Goal: Task Accomplishment & Management: Complete application form

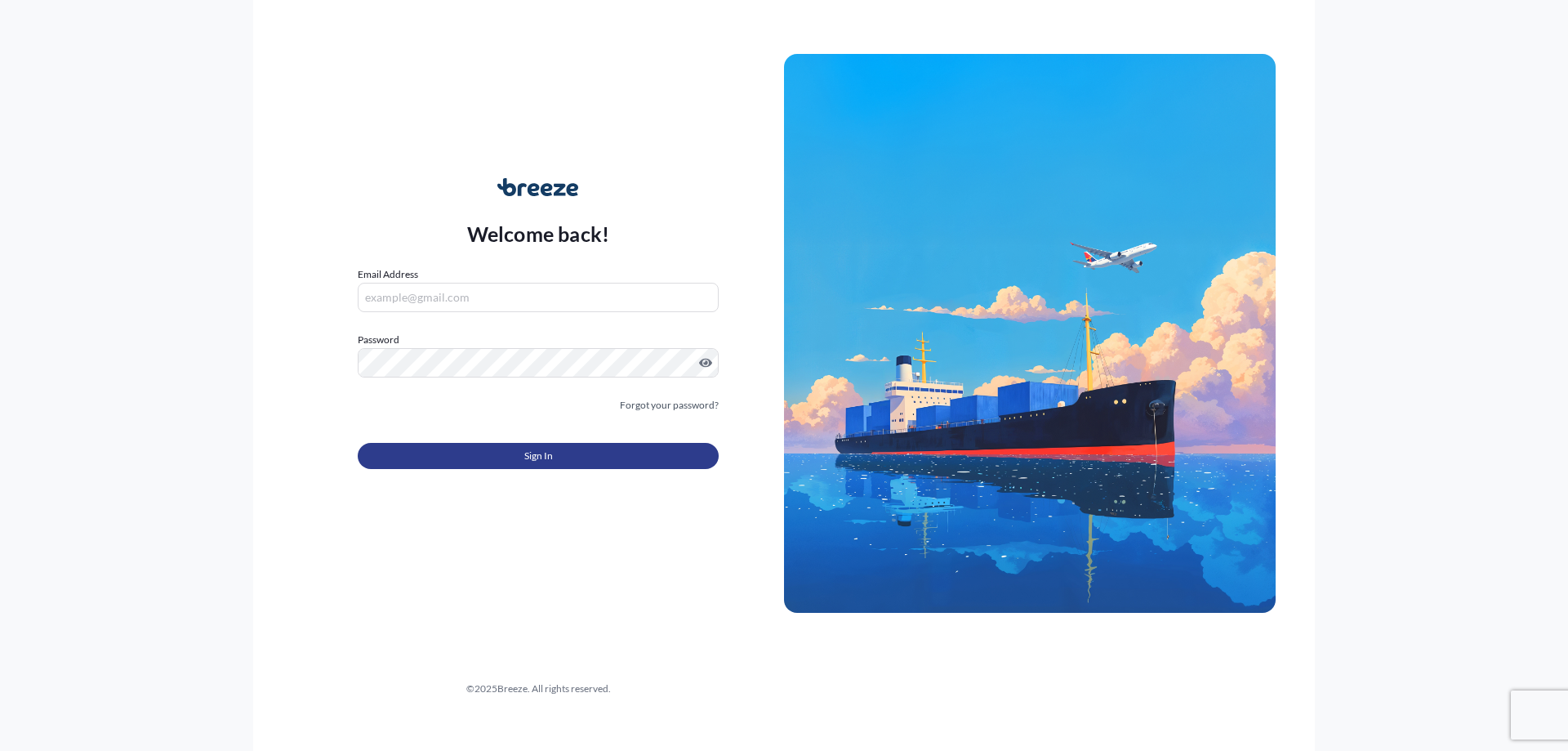
type input "[PERSON_NAME][EMAIL_ADDRESS][PERSON_NAME][DOMAIN_NAME]"
click at [499, 452] on button "Sign In" at bounding box center [538, 455] width 361 height 26
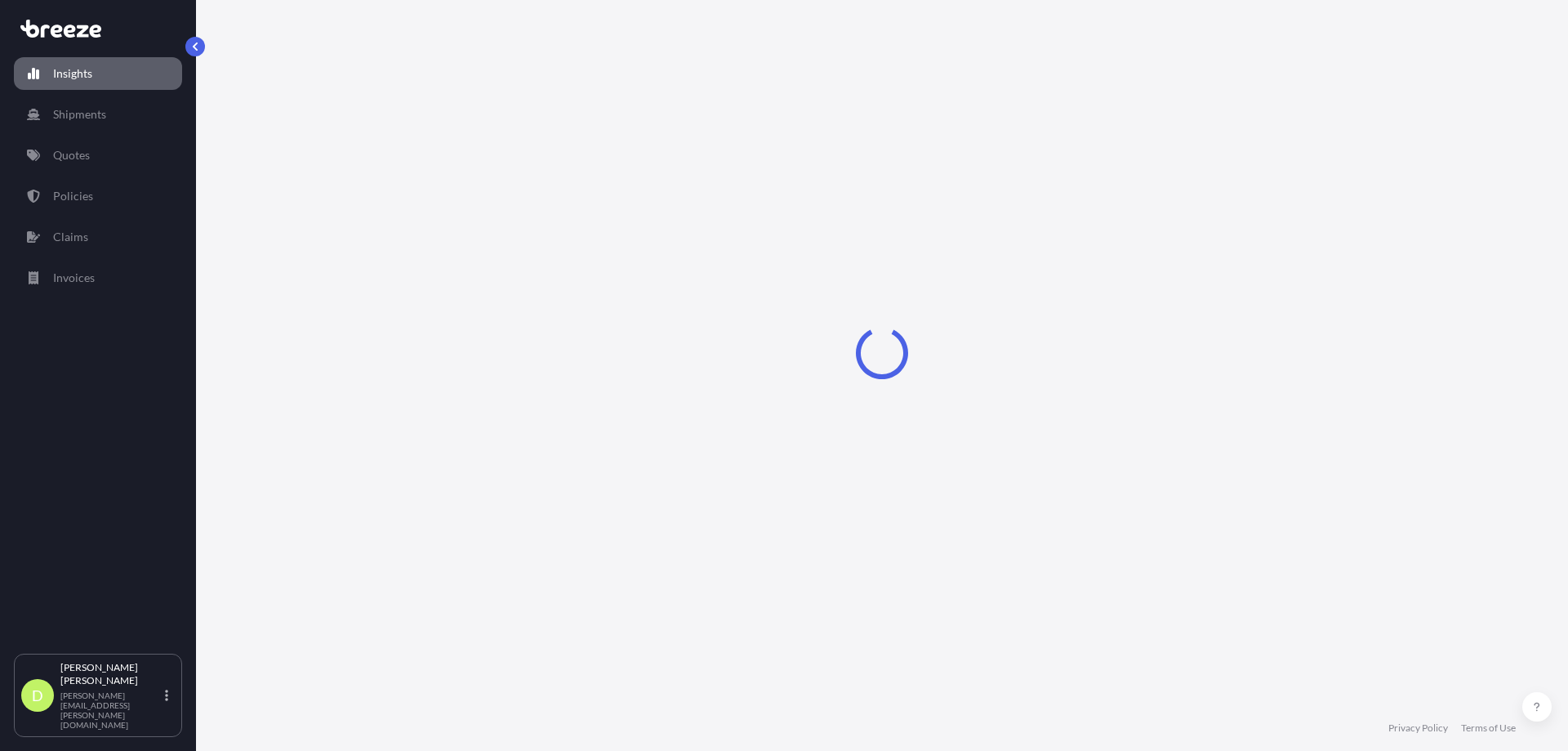
select select "2025"
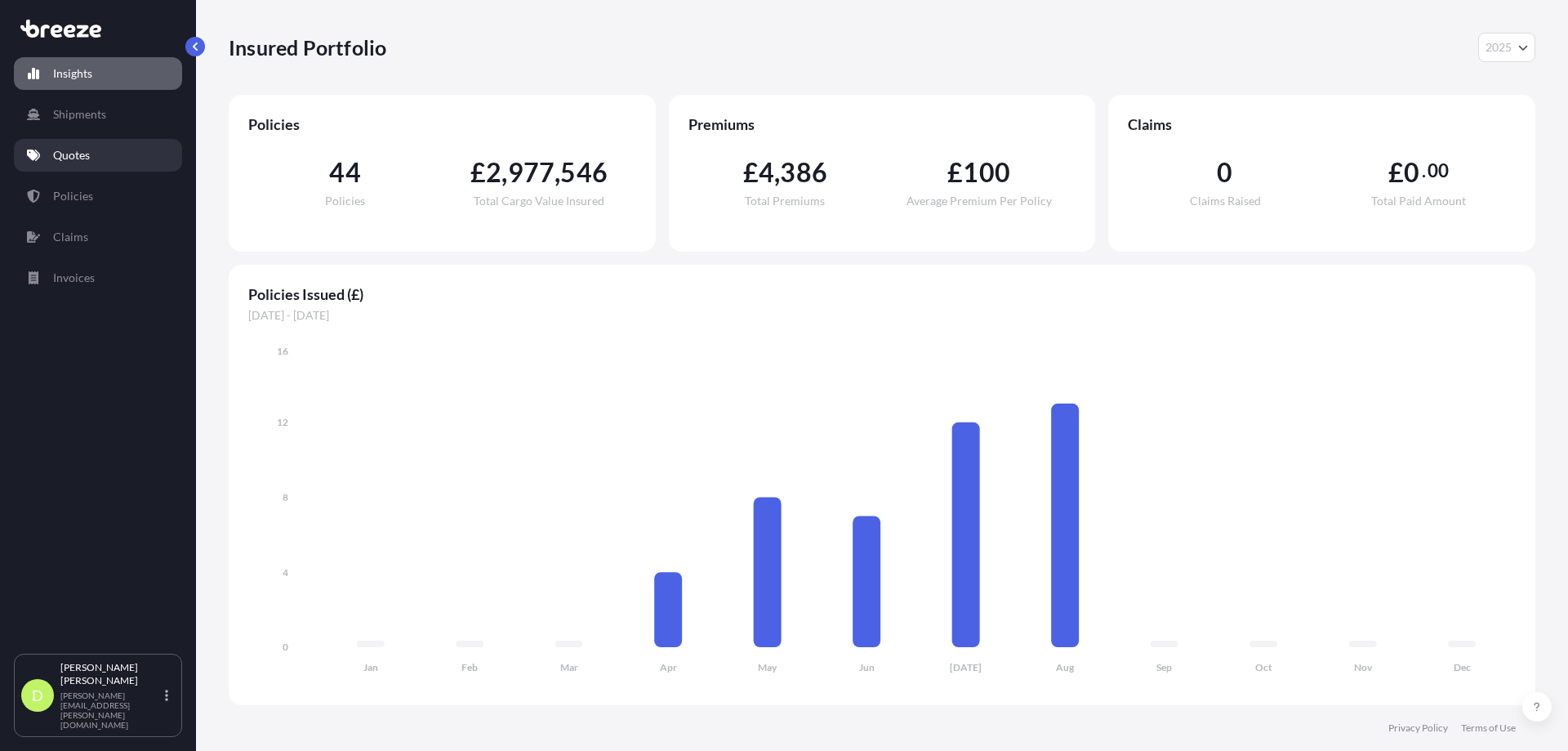
click at [85, 162] on p "Quotes" at bounding box center [71, 154] width 37 height 16
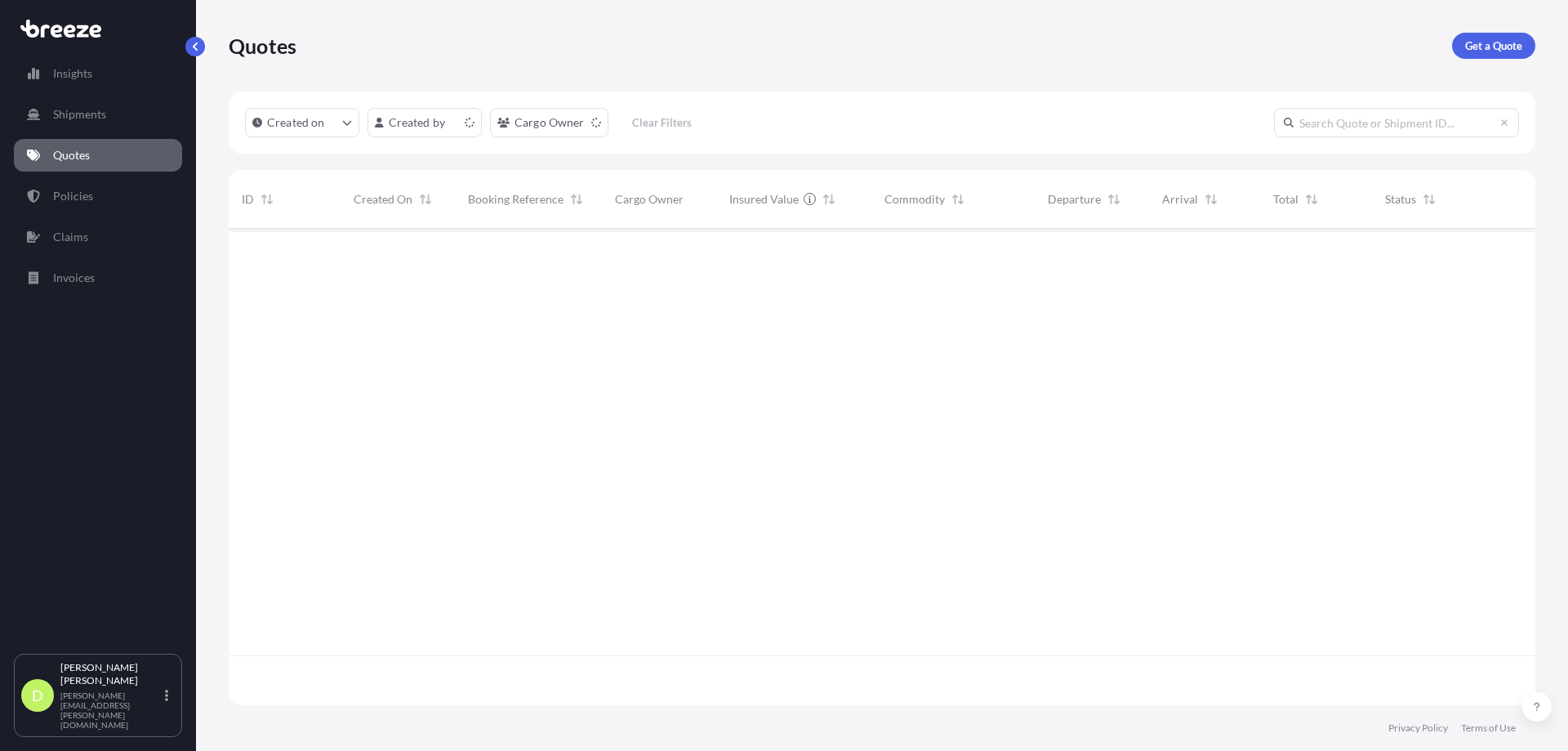
scroll to position [473, 1294]
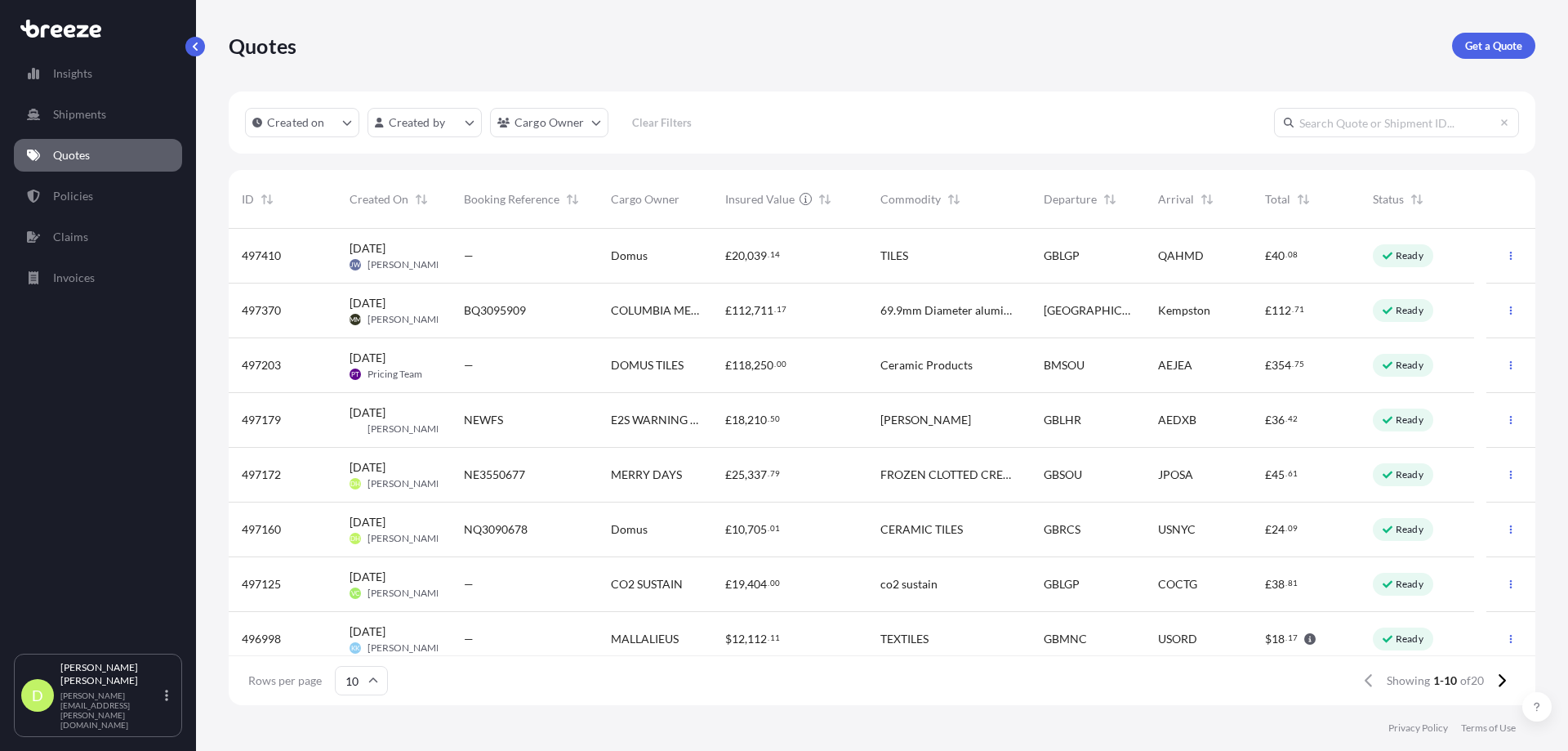
click at [516, 468] on span "NE3550677" at bounding box center [494, 474] width 61 height 16
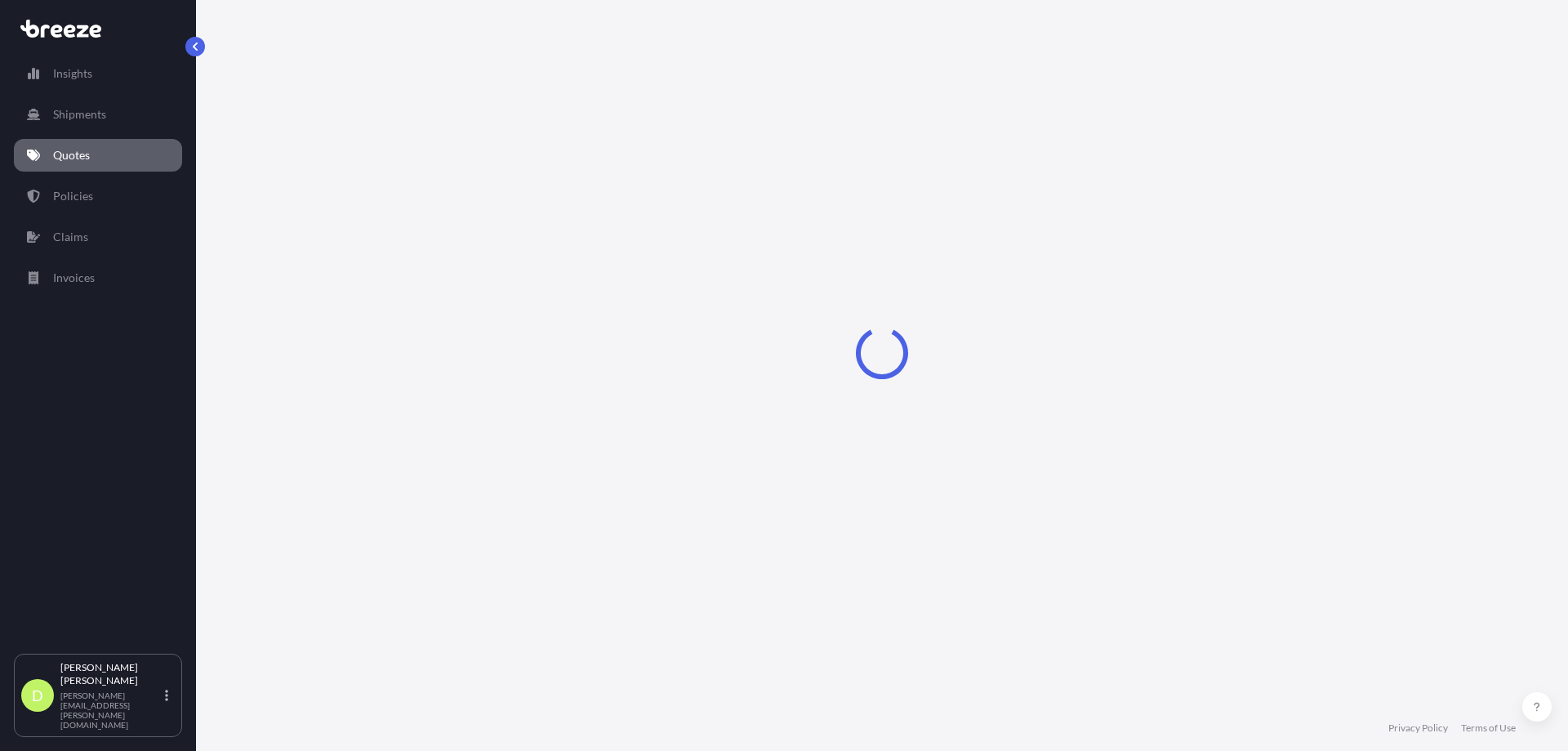
select select "Road"
select select "Sea"
select select "2"
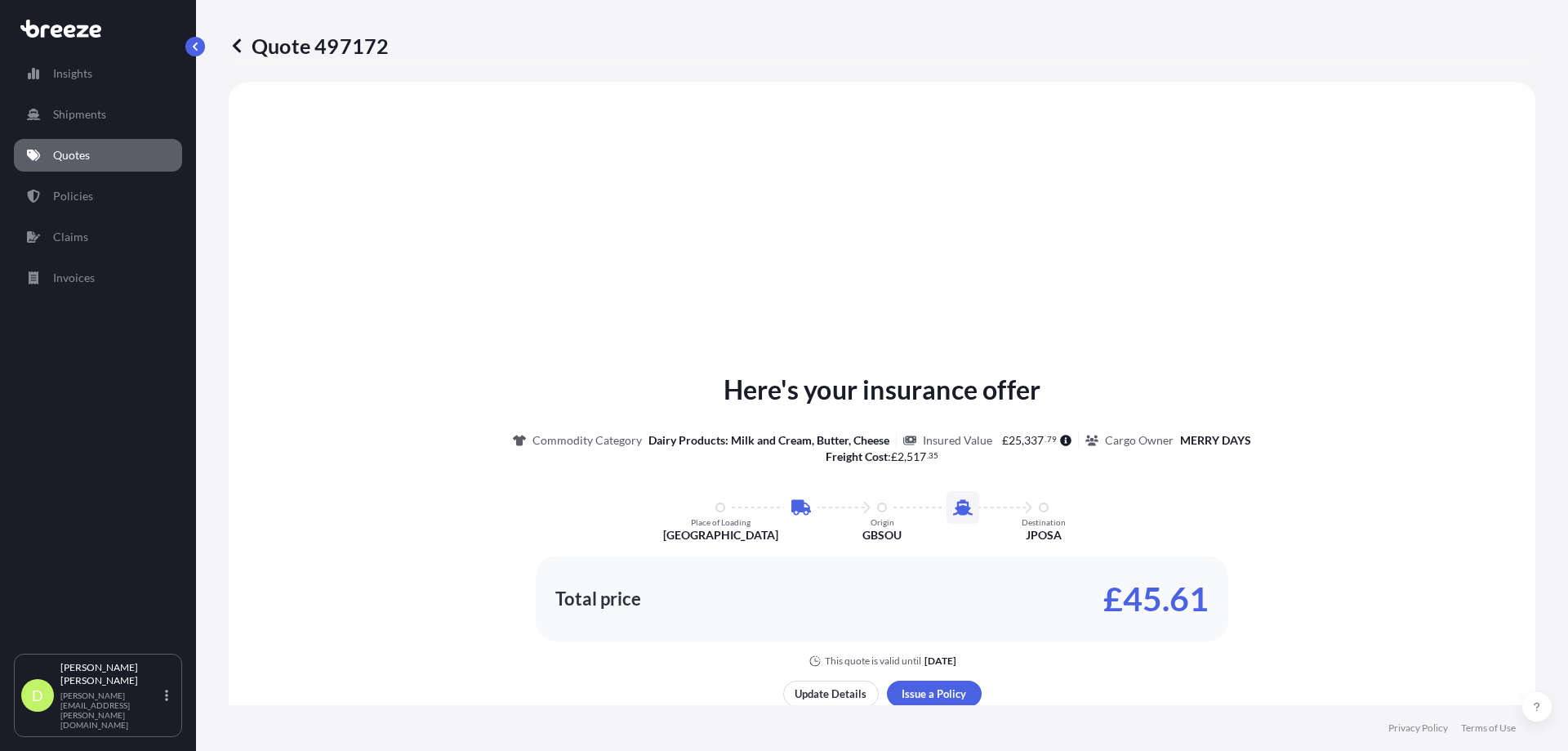
scroll to position [639, 0]
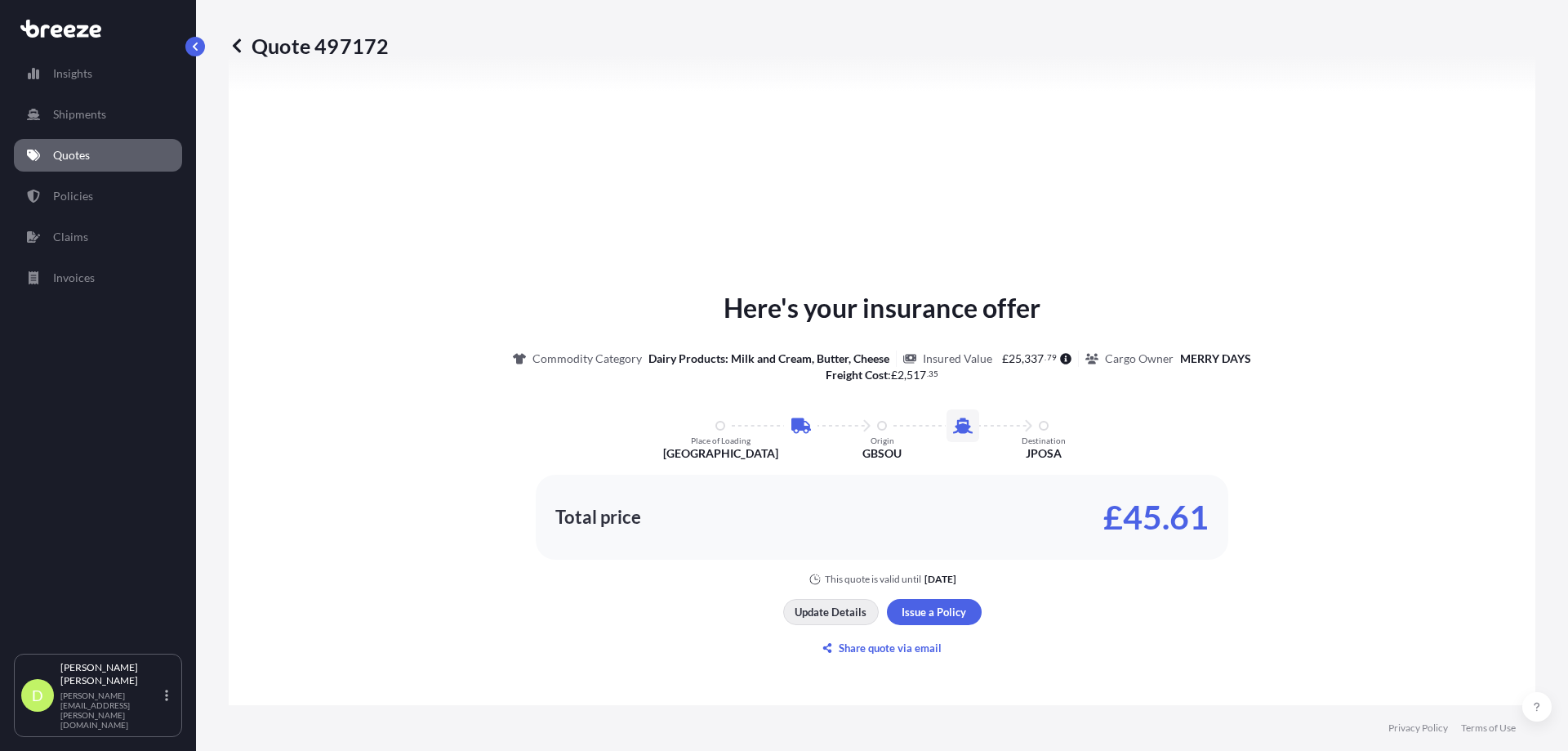
click at [806, 618] on p "Update Details" at bounding box center [831, 611] width 72 height 16
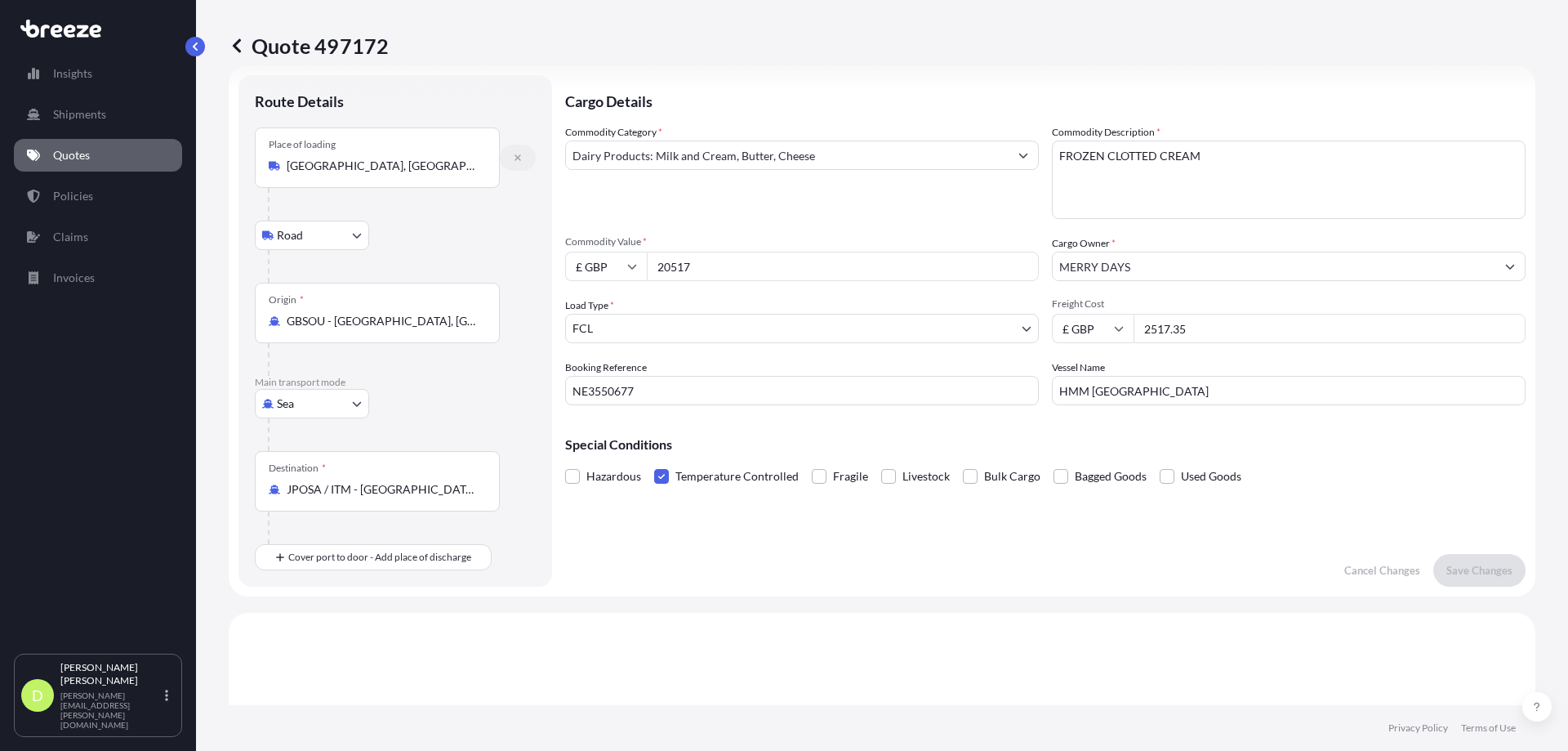
click at [522, 157] on button "button" at bounding box center [518, 157] width 36 height 26
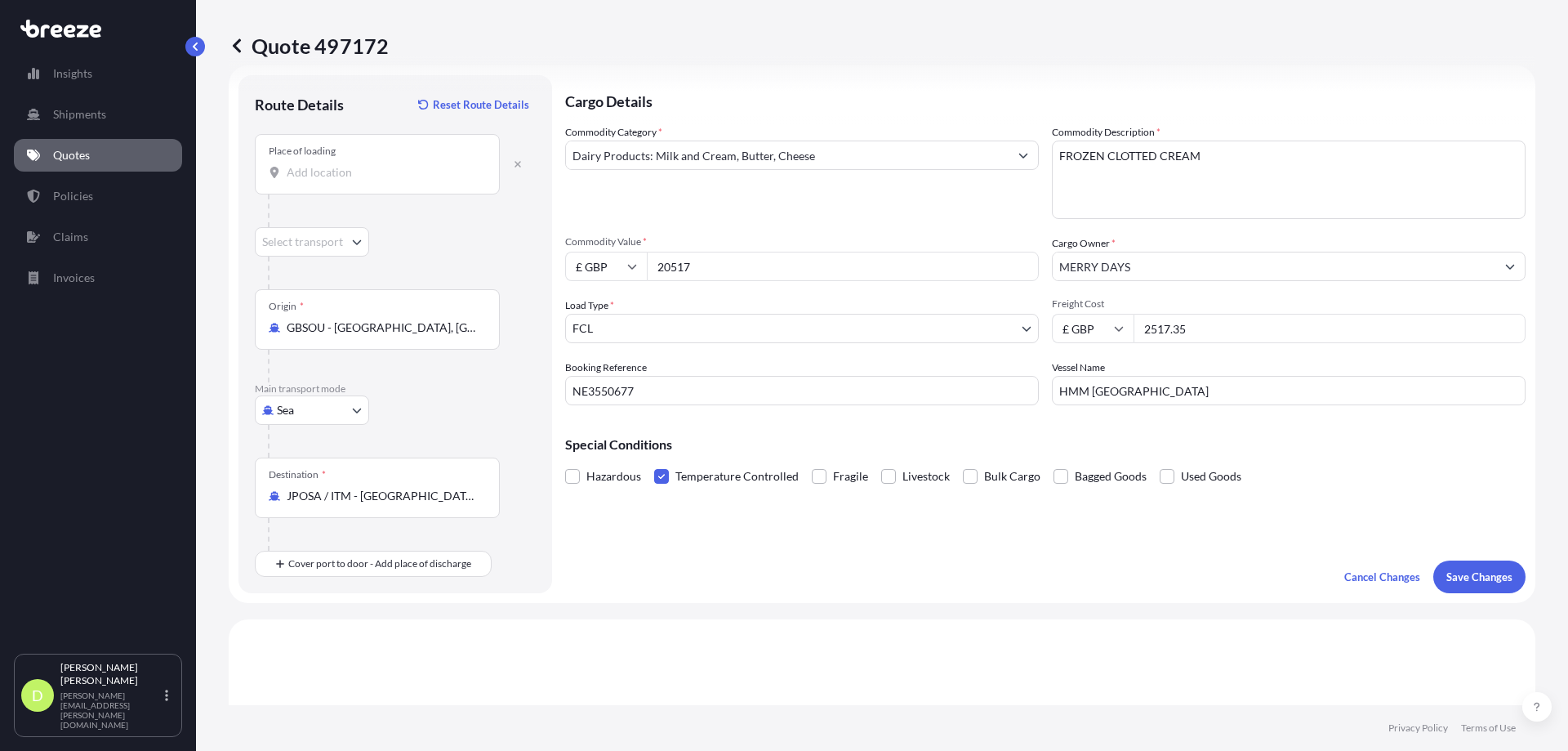
click at [387, 152] on div "Place of loading" at bounding box center [377, 165] width 245 height 61
click at [387, 165] on input "Place of loading" at bounding box center [382, 172] width 193 height 16
type input "GBPLY / PLH - [GEOGRAPHIC_DATA], [GEOGRAPHIC_DATA]"
click at [1443, 567] on button "Save Changes" at bounding box center [1479, 577] width 92 height 32
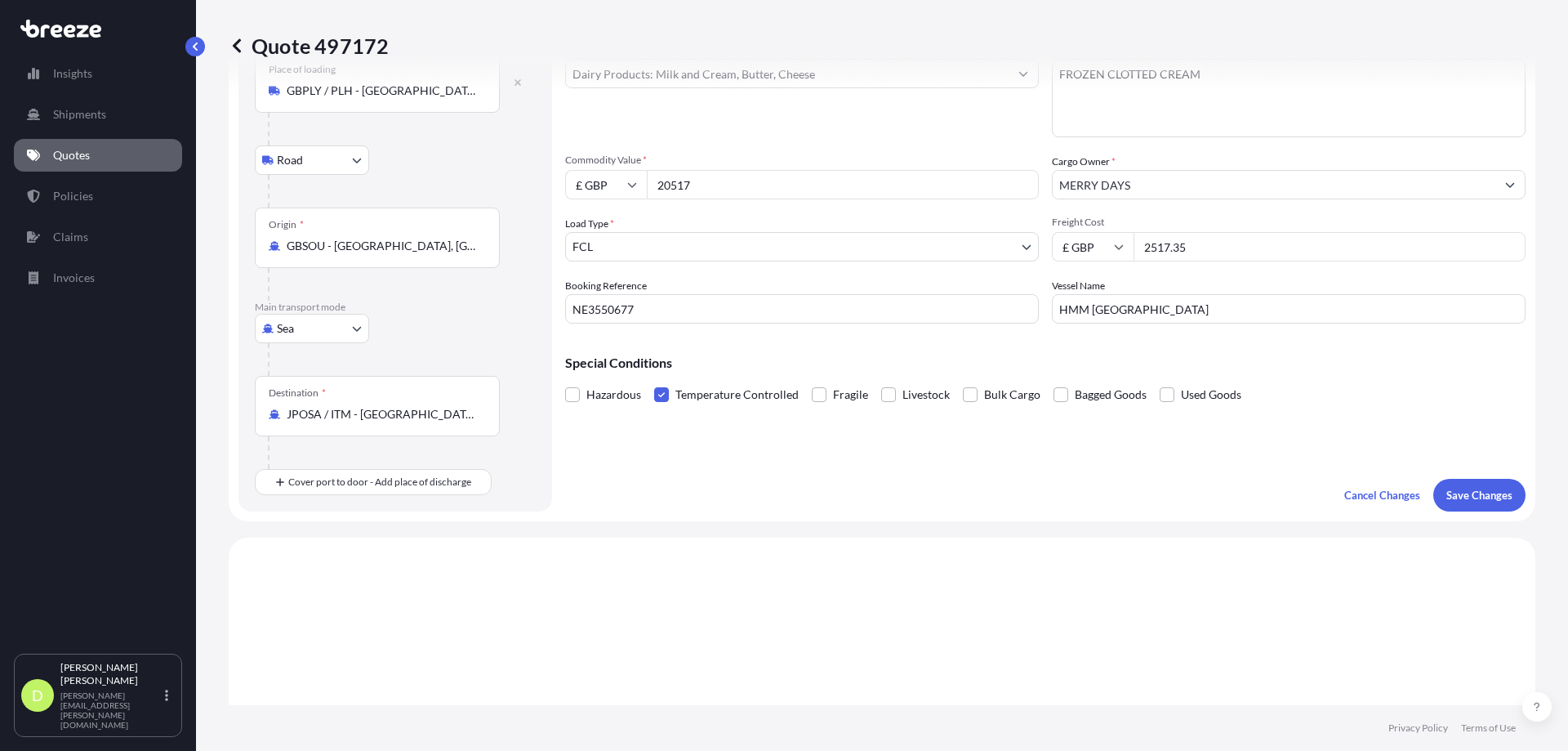
scroll to position [189, 0]
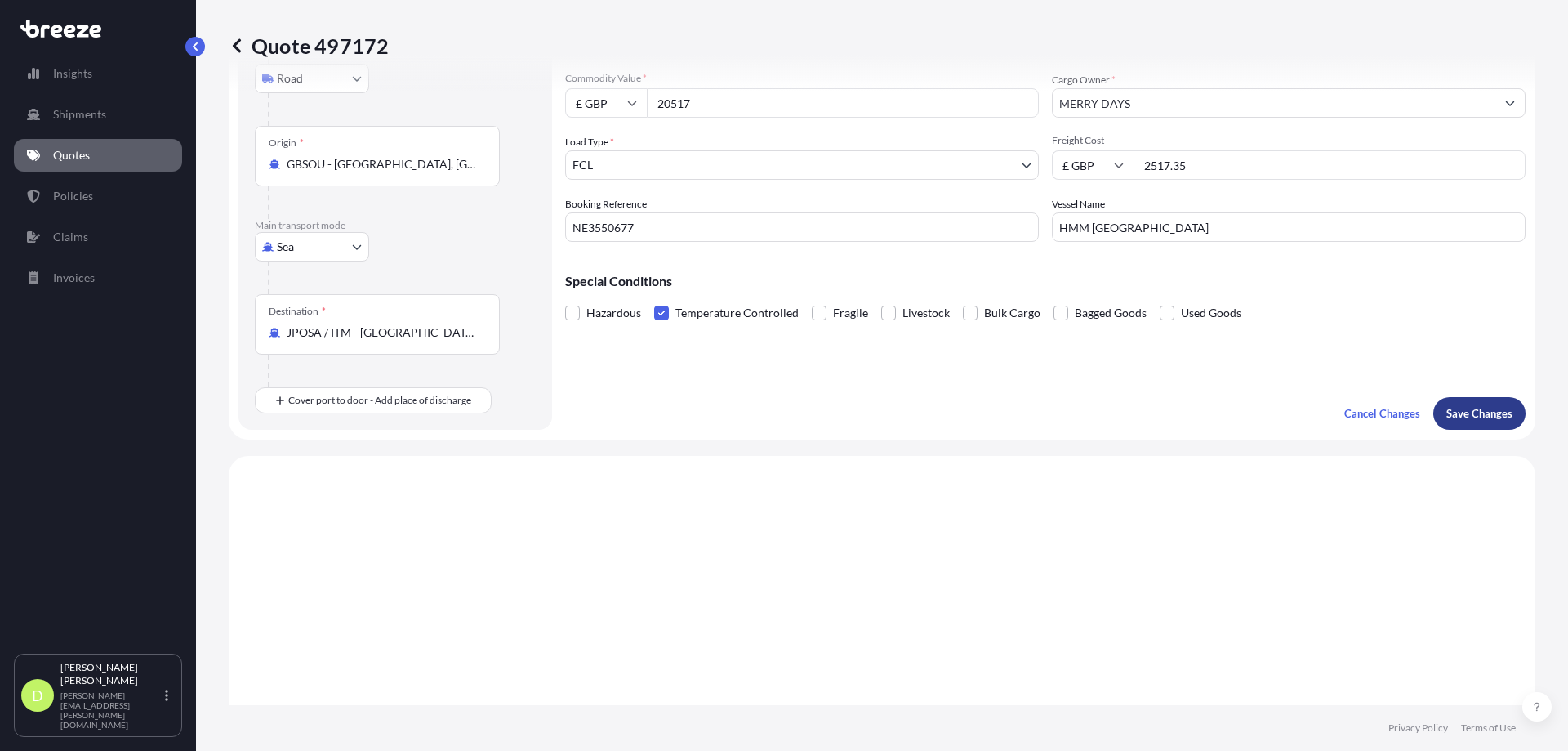
click at [1493, 410] on p "Save Changes" at bounding box center [1480, 413] width 67 height 16
click at [1444, 422] on button "Save Changes" at bounding box center [1479, 413] width 92 height 32
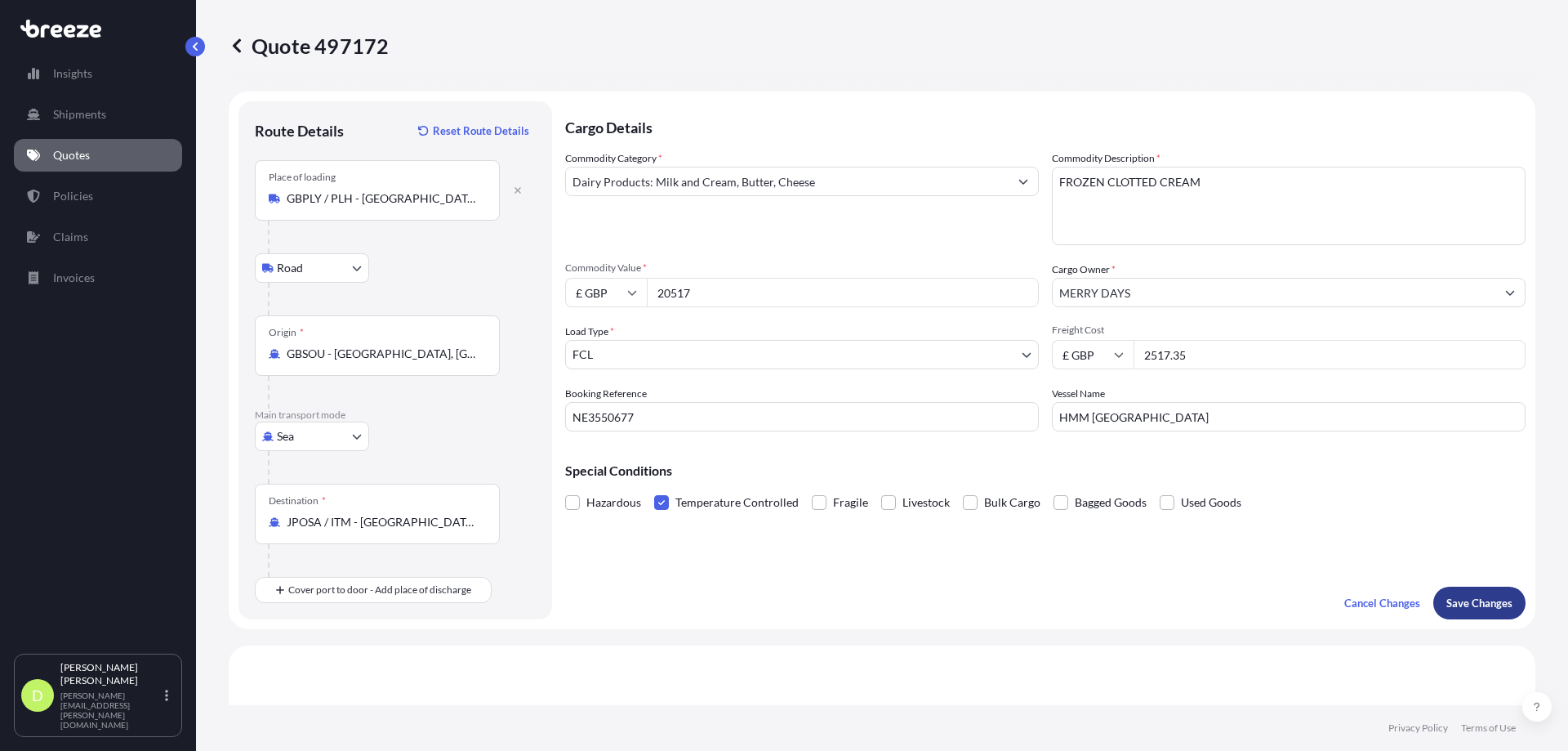
click at [1489, 602] on p "Save Changes" at bounding box center [1480, 603] width 67 height 16
click at [515, 186] on icon "button" at bounding box center [518, 190] width 10 height 10
click at [366, 205] on input "Place of loading" at bounding box center [382, 198] width 193 height 16
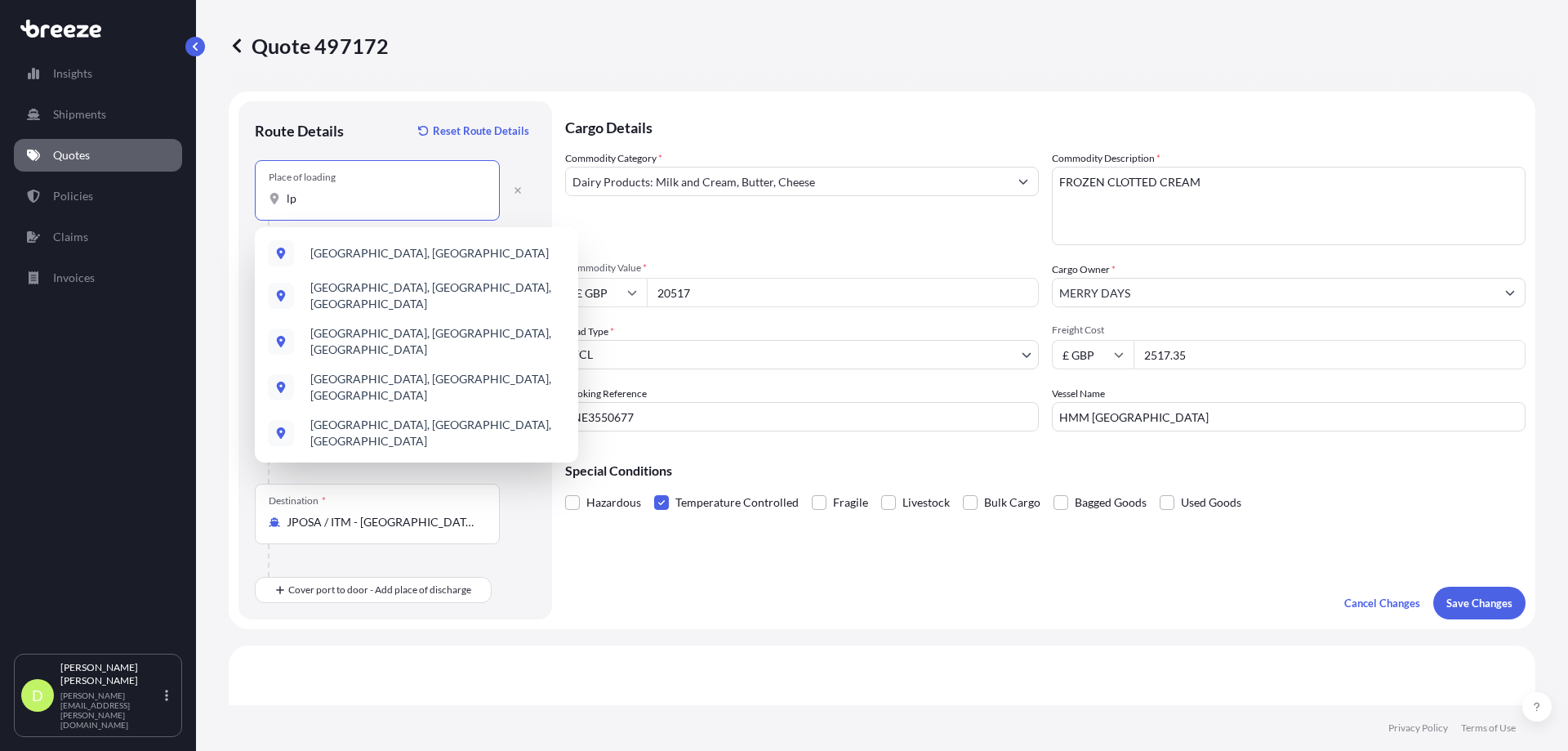
type input "l"
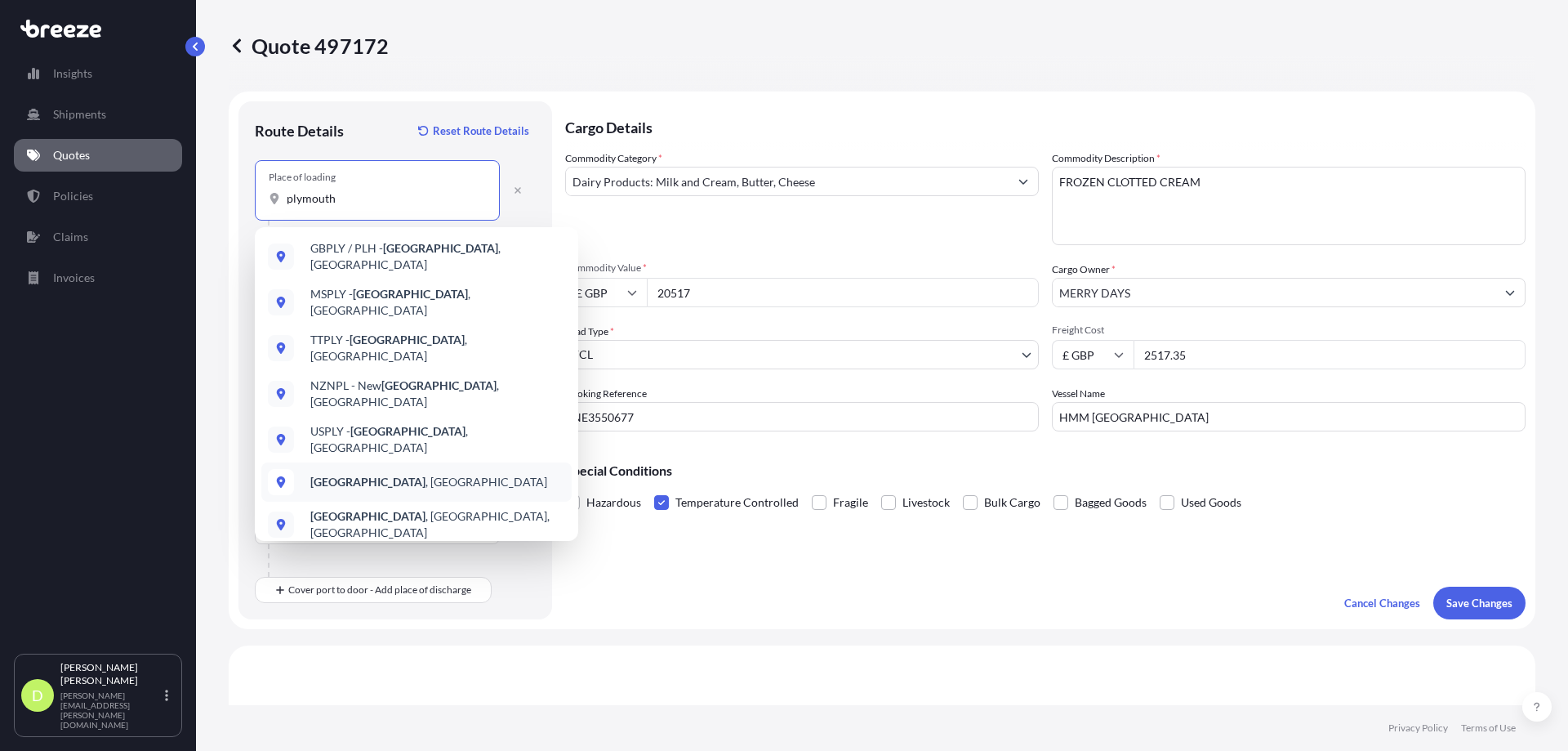
click at [352, 475] on b "[GEOGRAPHIC_DATA]" at bounding box center [367, 482] width 115 height 14
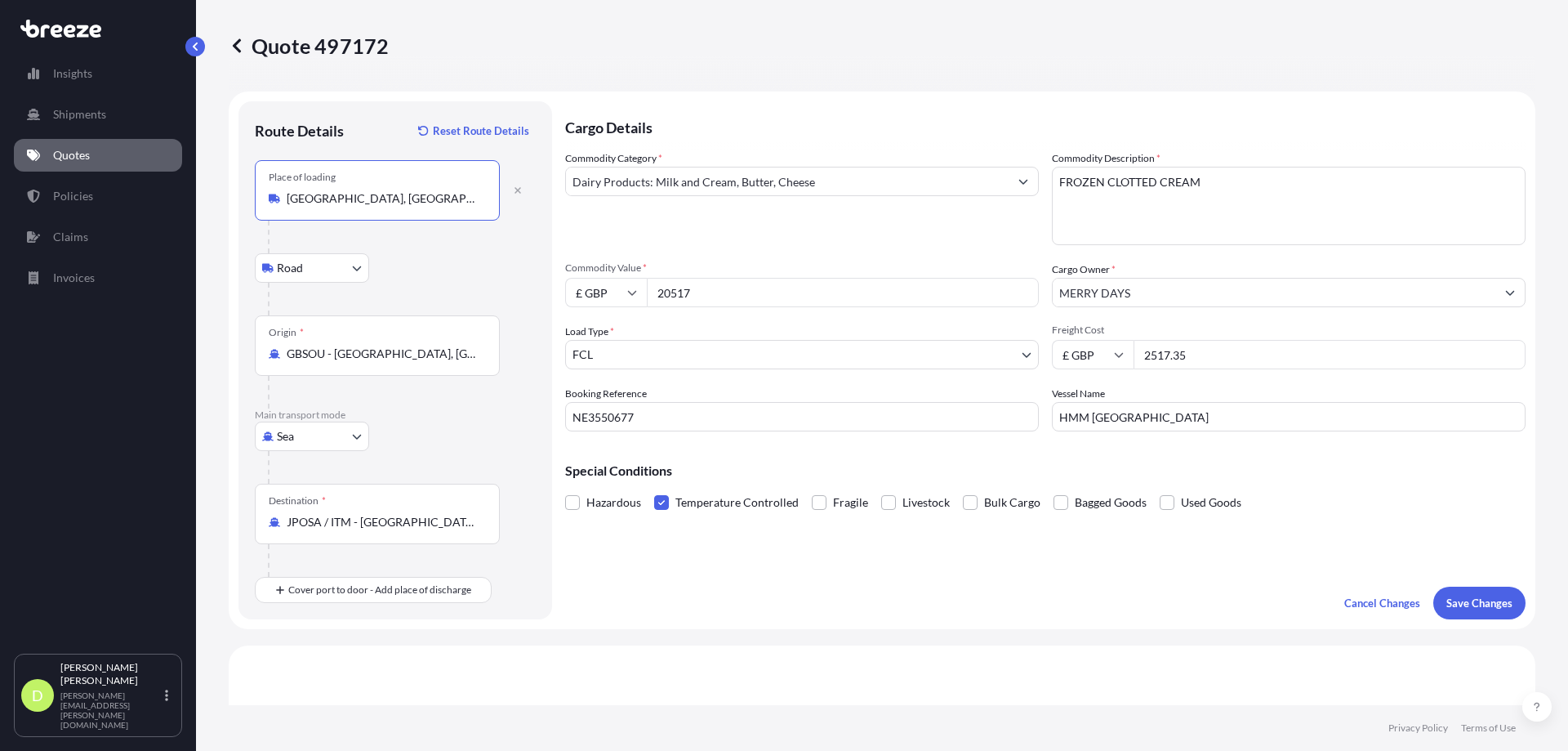
type input "[GEOGRAPHIC_DATA], [GEOGRAPHIC_DATA]"
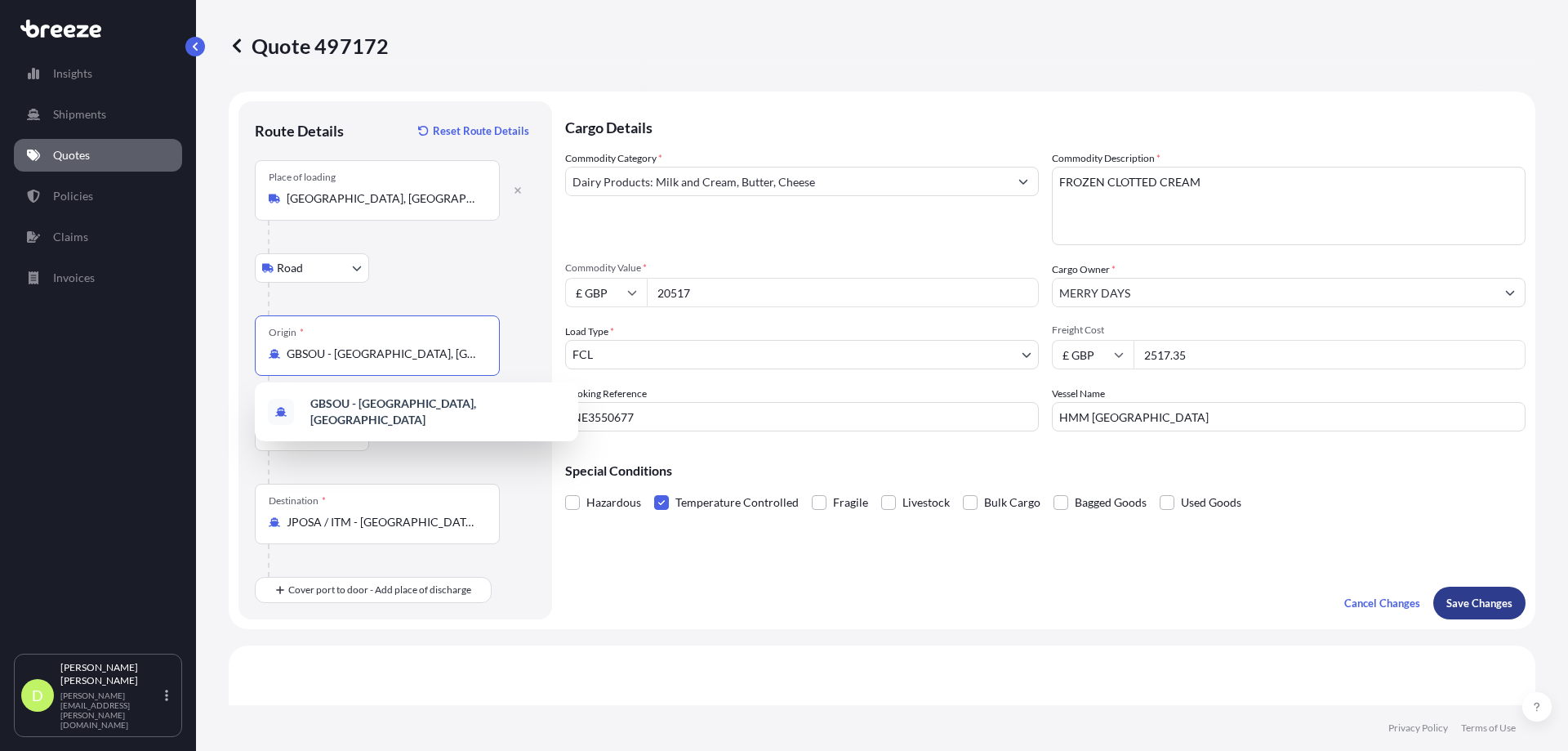
click at [1449, 598] on p "Save Changes" at bounding box center [1480, 603] width 67 height 16
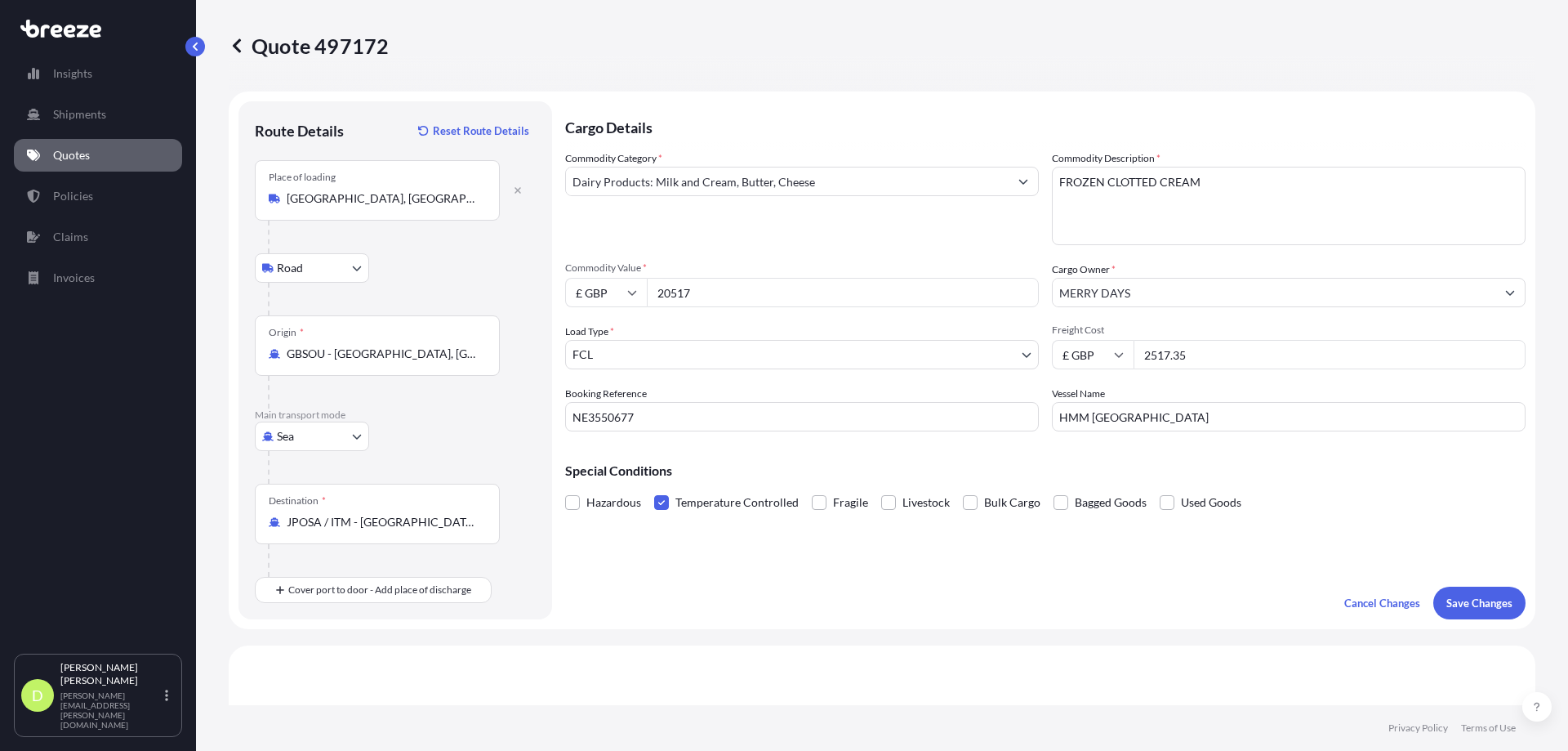
scroll to position [563, 0]
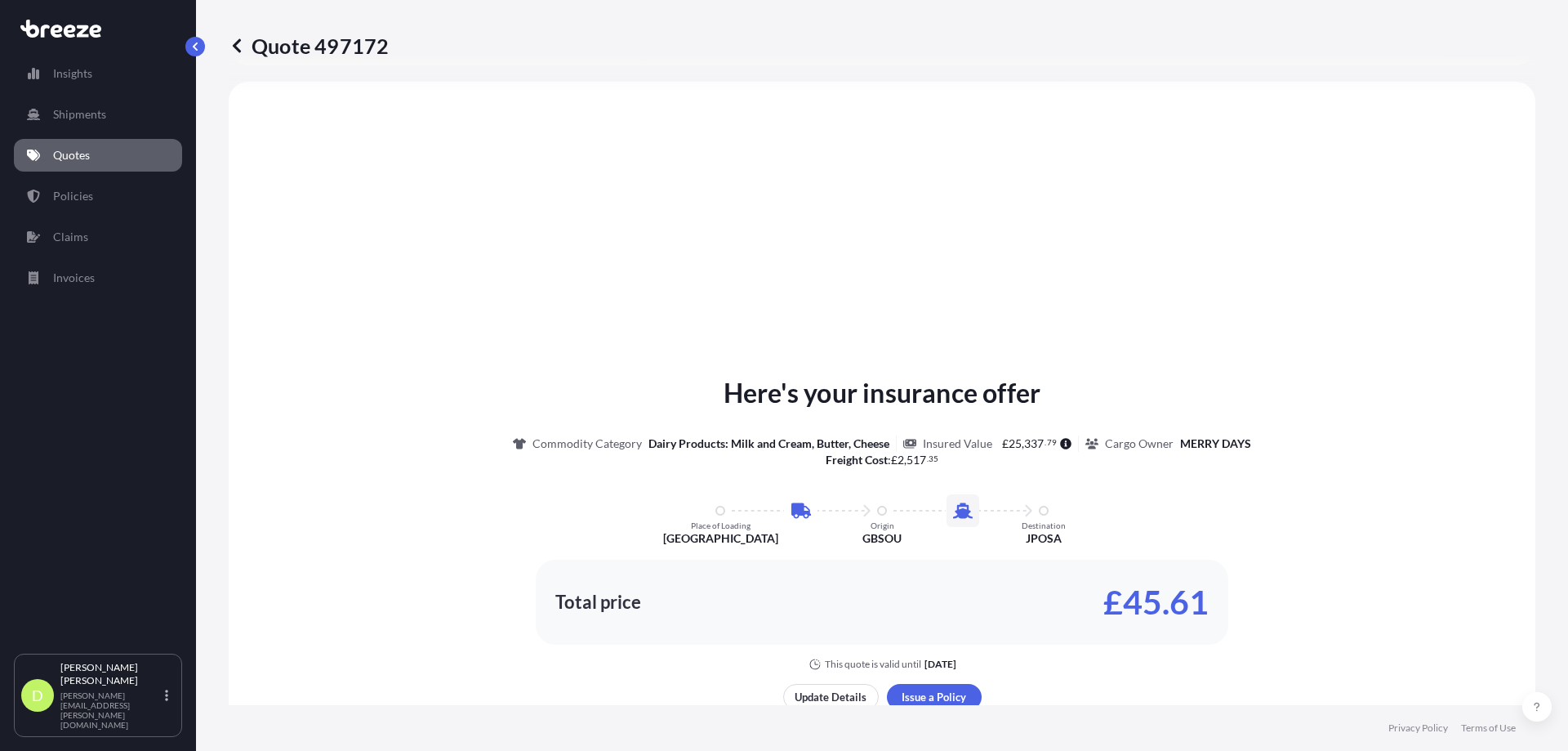
select select "Road"
select select "Sea"
select select "2"
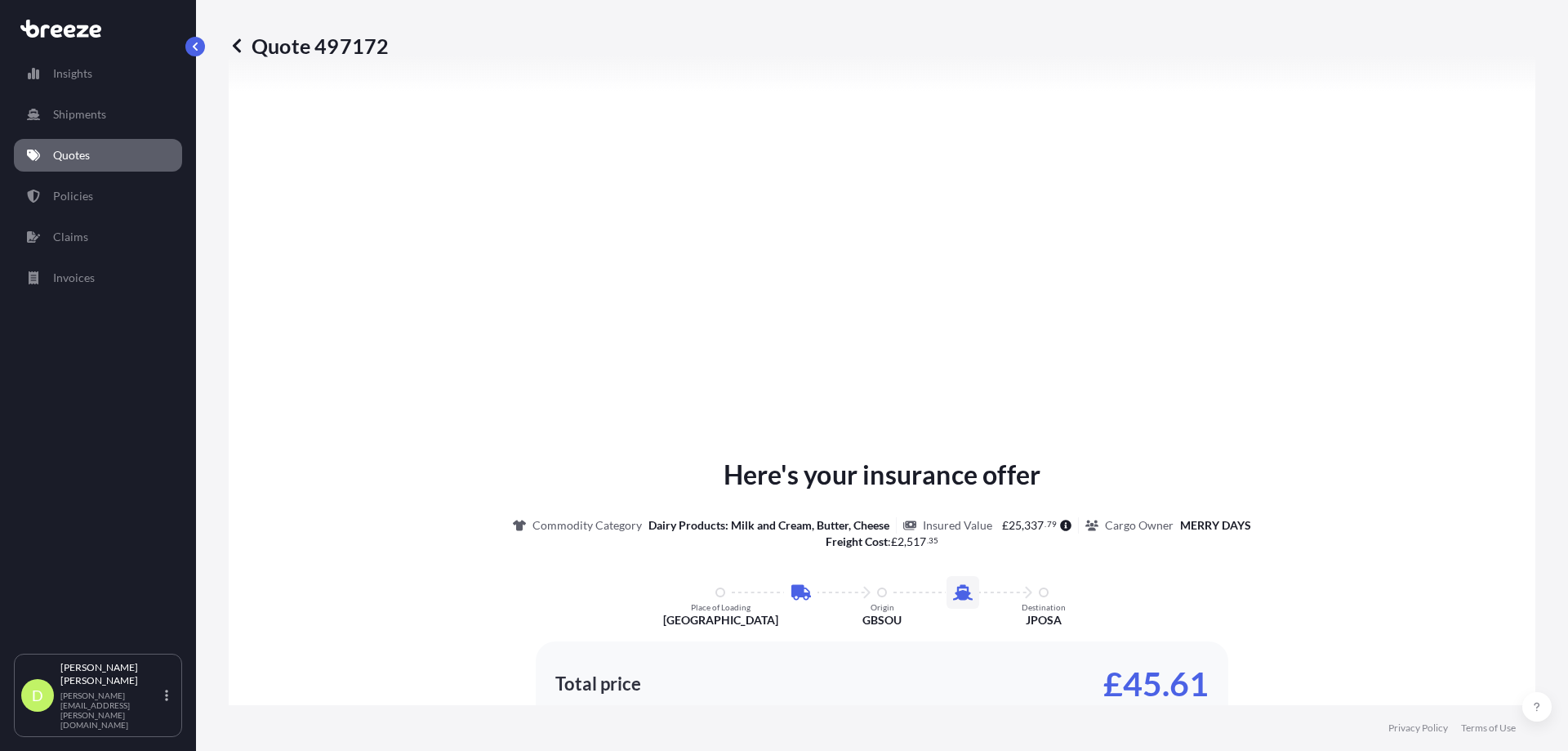
scroll to position [1973, 0]
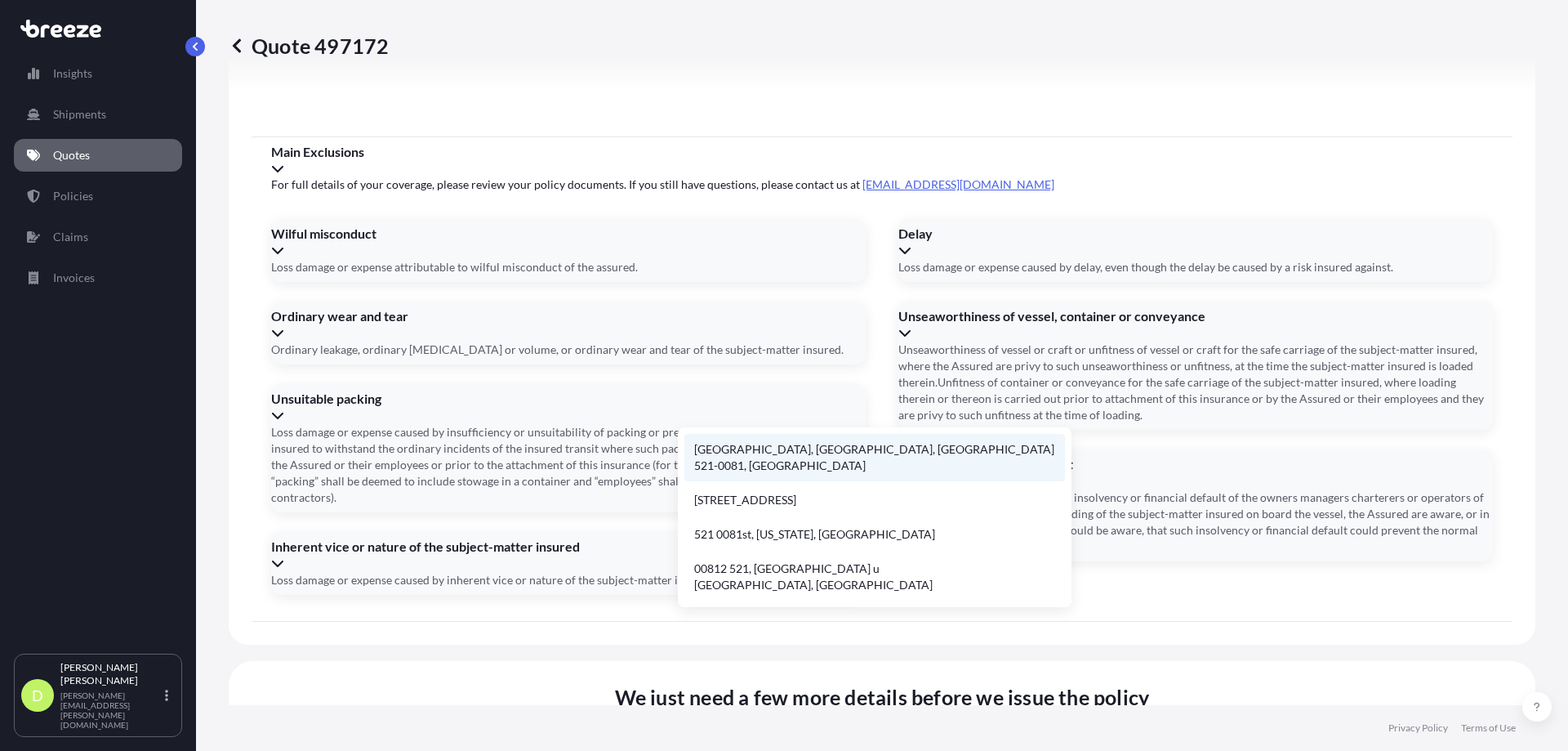
click at [771, 450] on li "[GEOGRAPHIC_DATA], [GEOGRAPHIC_DATA], [GEOGRAPHIC_DATA] 521-0081, [GEOGRAPHIC_D…" at bounding box center [874, 458] width 381 height 48
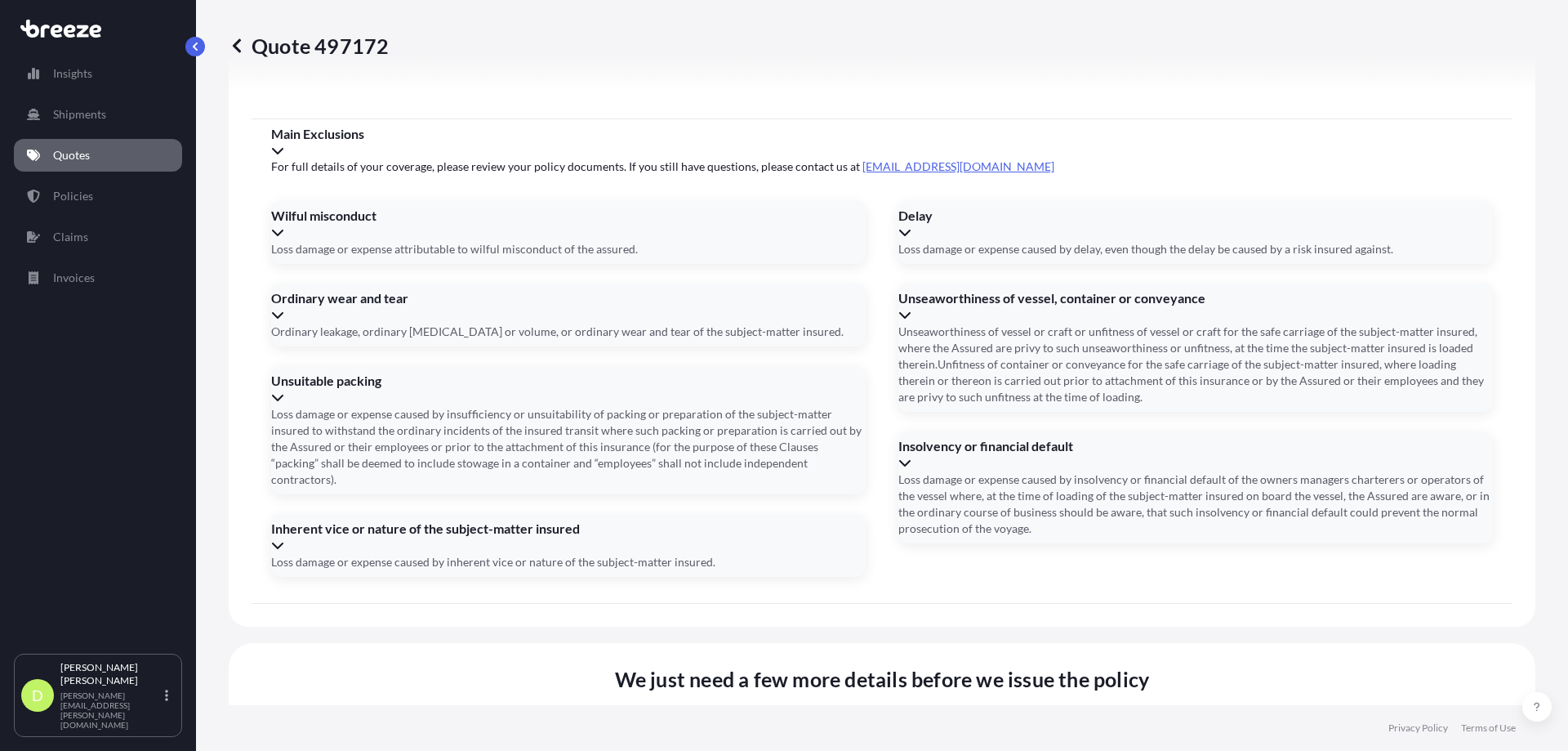
type input "521-0081, [GEOGRAPHIC_DATA]"
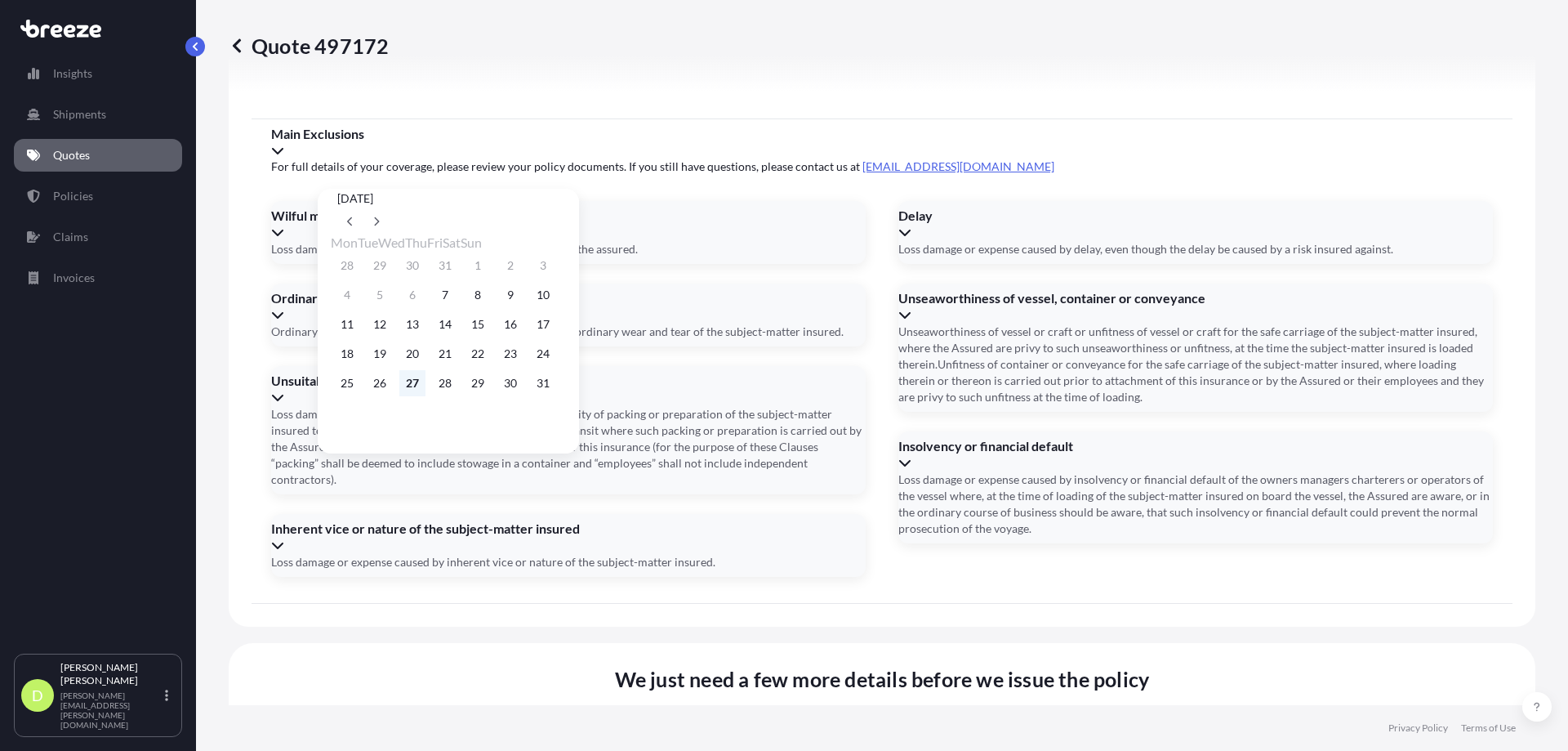
click at [425, 387] on button "27" at bounding box center [412, 383] width 26 height 26
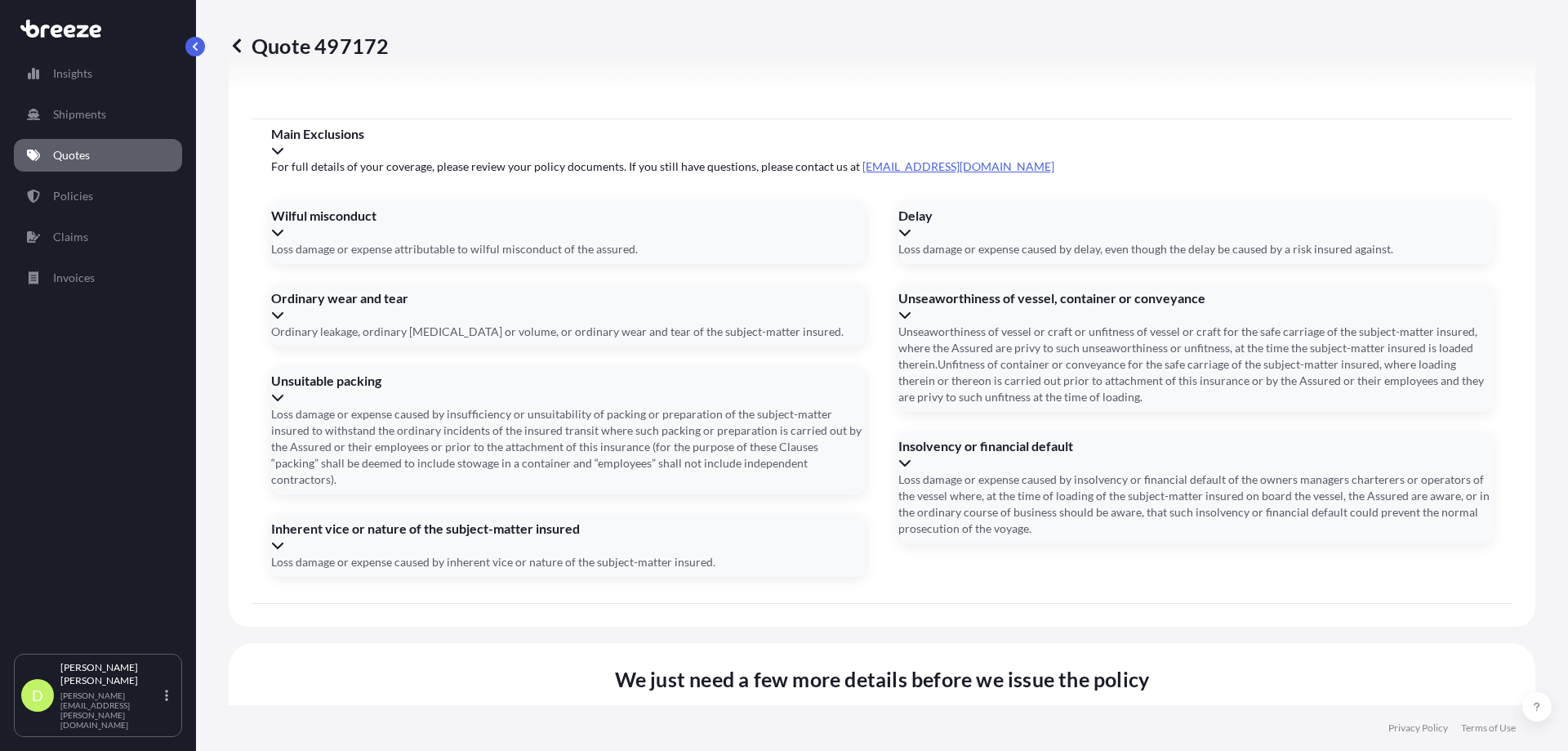
type input "[DATE]"
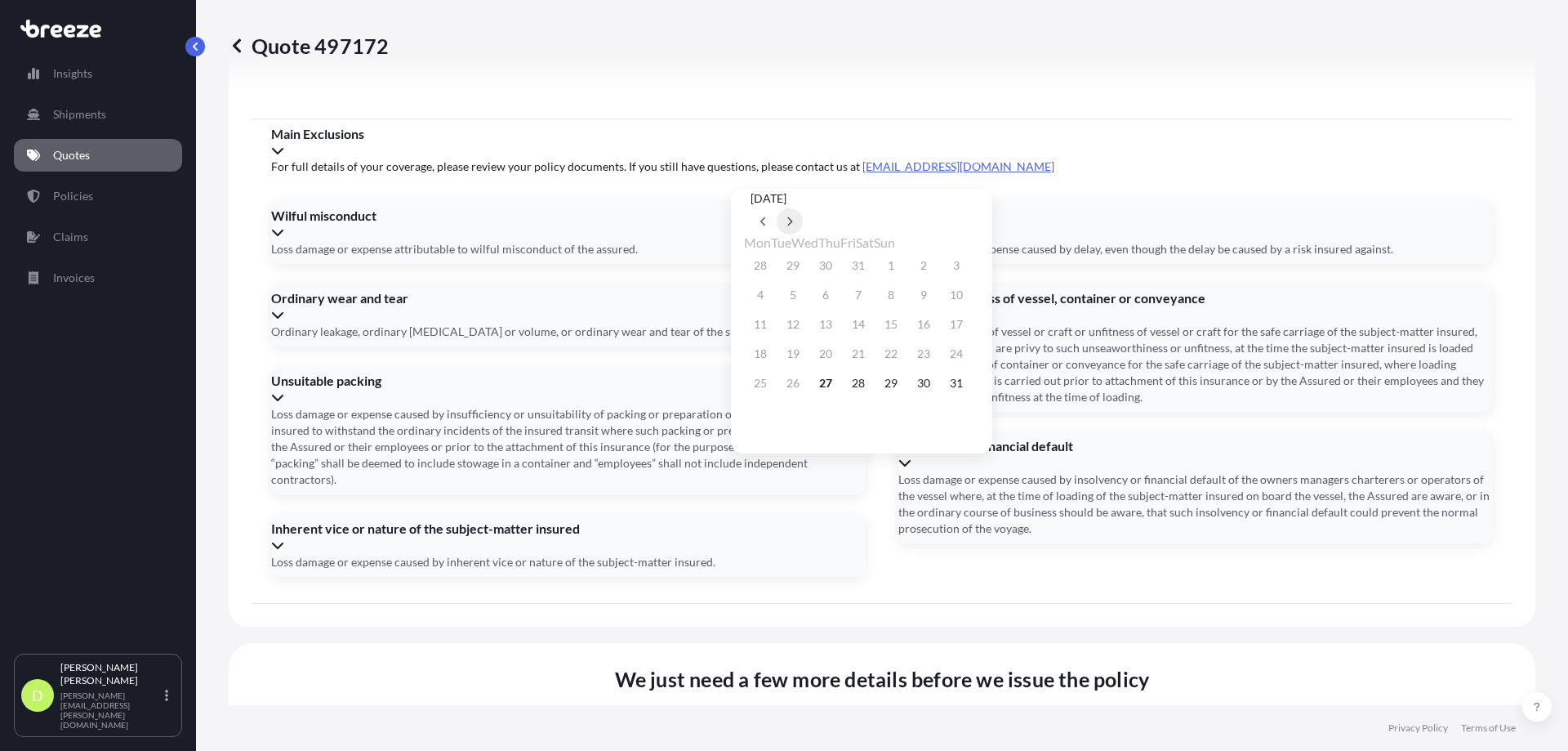
click at [803, 208] on button at bounding box center [789, 221] width 26 height 26
click at [803, 136] on button at bounding box center [789, 123] width 26 height 26
click at [759, 293] on button "6" at bounding box center [759, 294] width 26 height 26
type input "[DATE]"
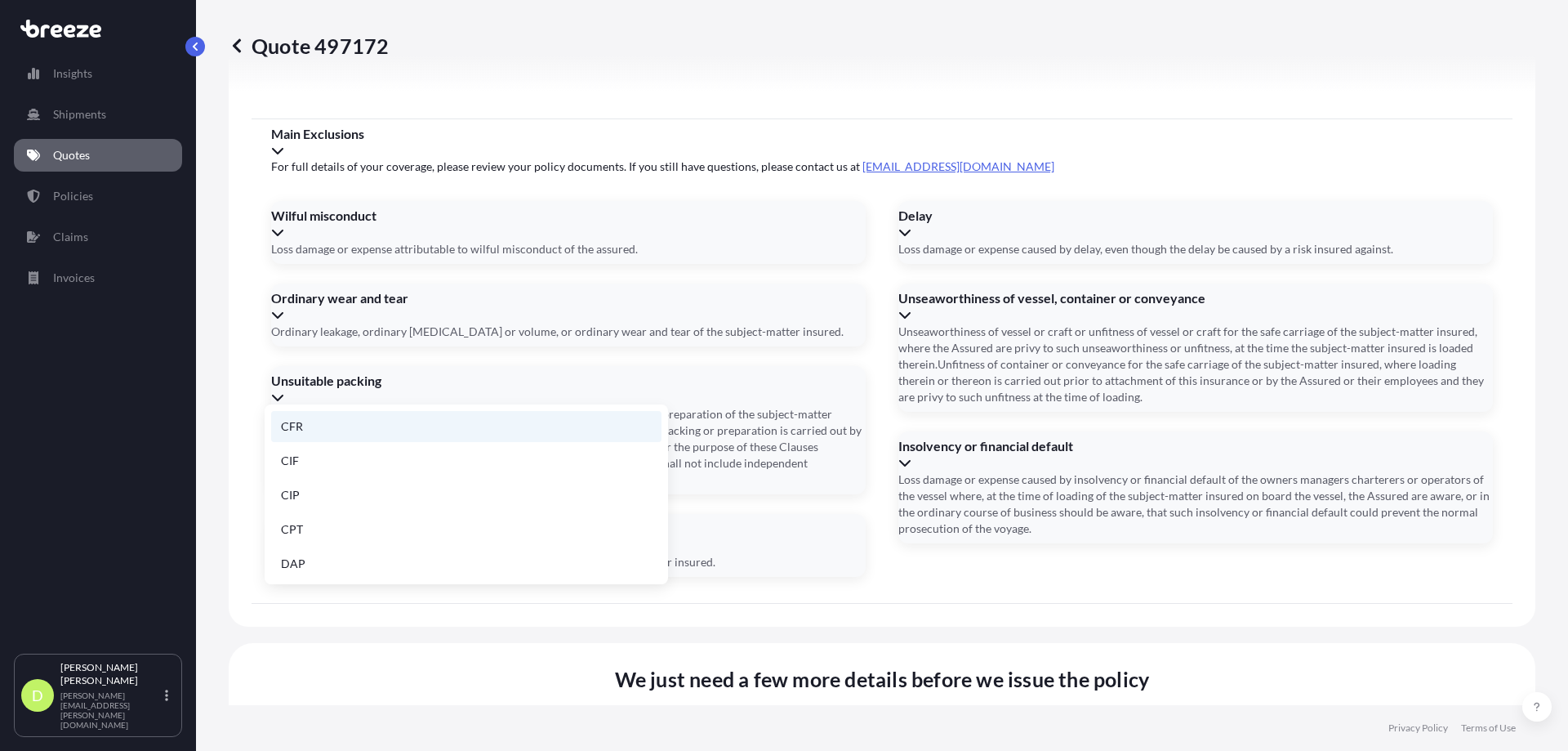
click at [324, 428] on li "CFR" at bounding box center [466, 426] width 390 height 31
